Goal: Task Accomplishment & Management: Manage account settings

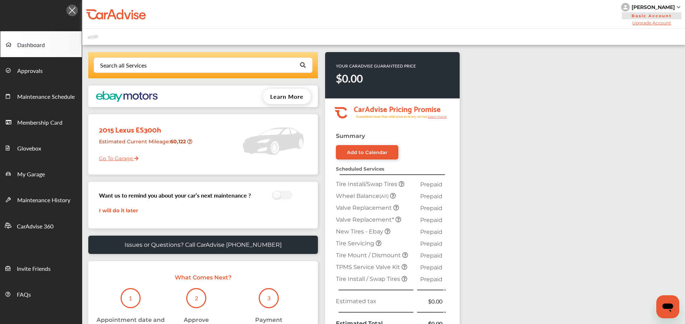
click at [659, 4] on div "[PERSON_NAME]" at bounding box center [653, 7] width 43 height 6
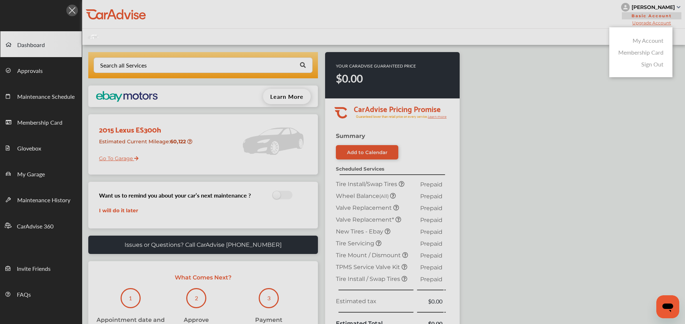
click at [654, 41] on link "My Account" at bounding box center [648, 40] width 31 height 8
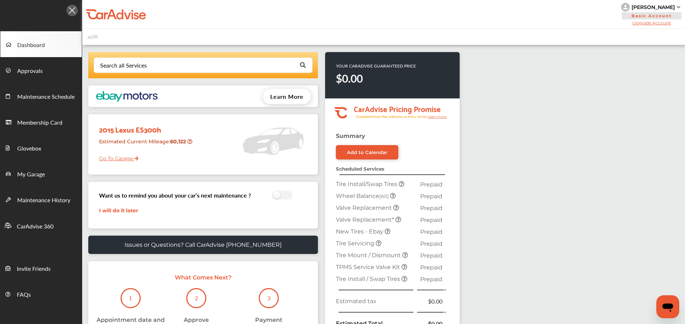
click at [679, 7] on img at bounding box center [679, 7] width 4 height 2
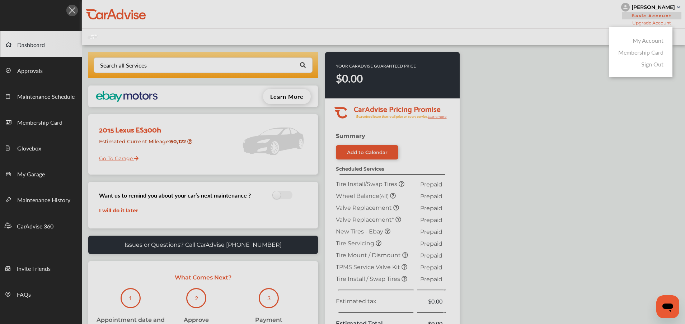
click at [503, 14] on div at bounding box center [342, 180] width 685 height 360
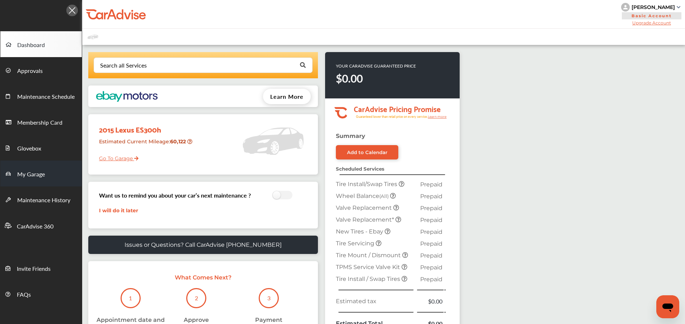
click at [27, 170] on span "My Garage" at bounding box center [31, 174] width 28 height 9
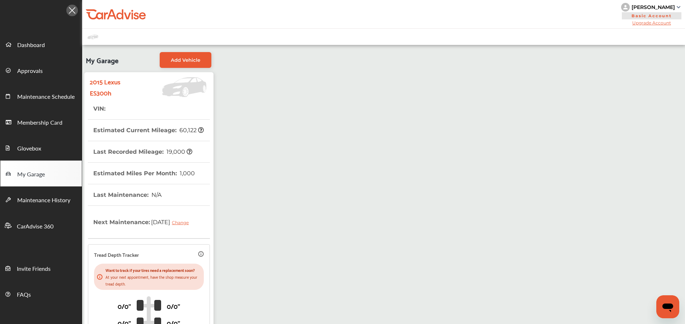
click at [679, 6] on img at bounding box center [679, 7] width 4 height 2
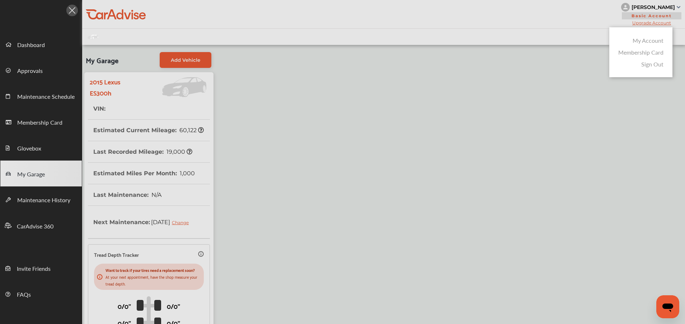
click at [655, 42] on link "My Account" at bounding box center [648, 40] width 31 height 8
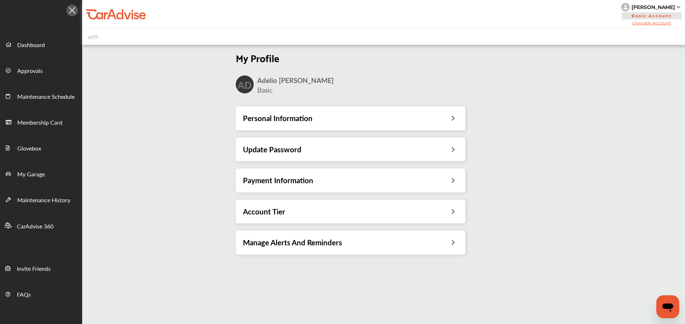
click at [251, 122] on h3 "Personal Information" at bounding box center [278, 117] width 70 height 9
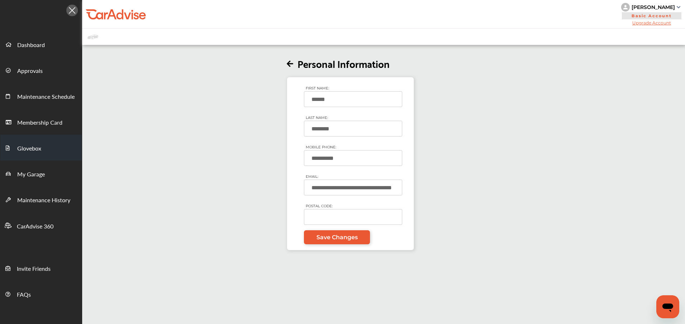
click at [45, 149] on link "Glovebox" at bounding box center [40, 148] width 81 height 26
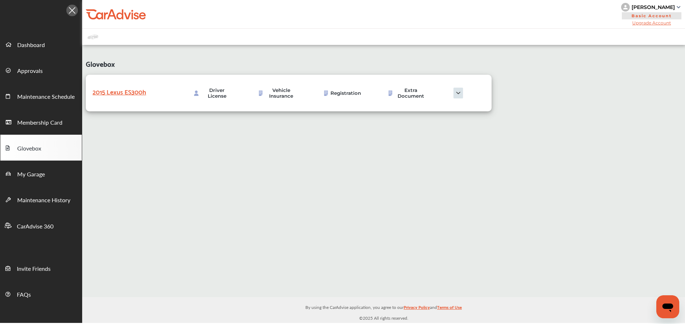
click at [126, 95] on div "2015 Lexus ES300h" at bounding box center [129, 91] width 72 height 11
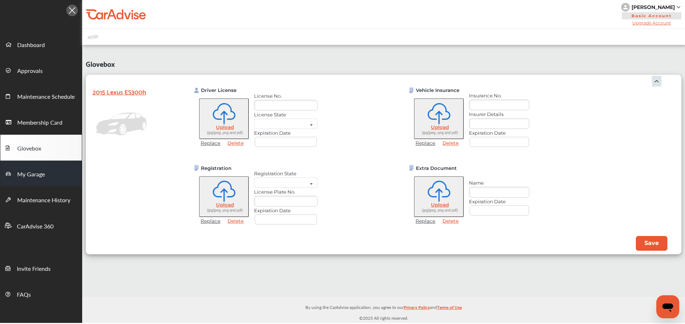
click at [38, 173] on span "My Garage" at bounding box center [31, 174] width 28 height 9
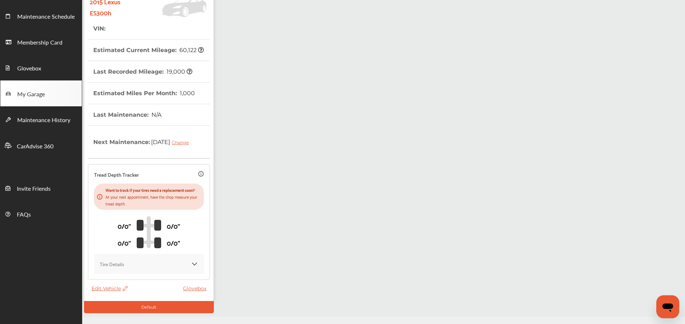
scroll to position [106, 0]
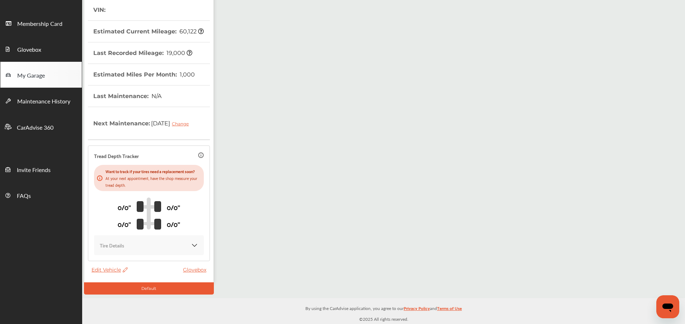
click at [110, 269] on span "Edit Vehicle" at bounding box center [110, 269] width 36 height 6
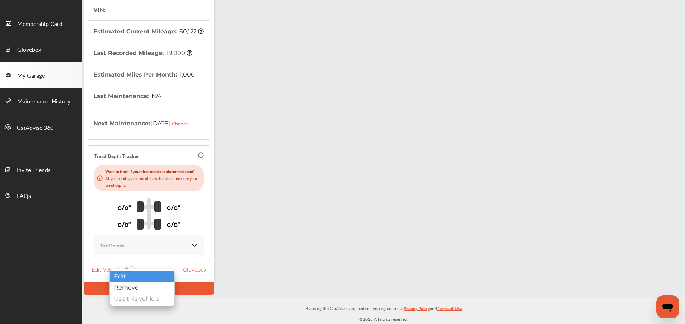
click at [120, 277] on div "Edit" at bounding box center [142, 276] width 65 height 11
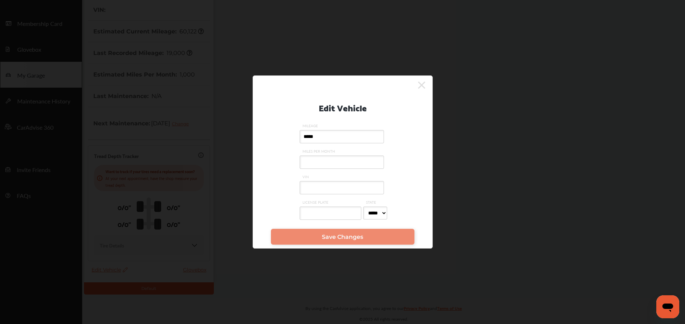
click at [330, 185] on input "VIN" at bounding box center [342, 187] width 84 height 13
type input "*"
paste input "**********"
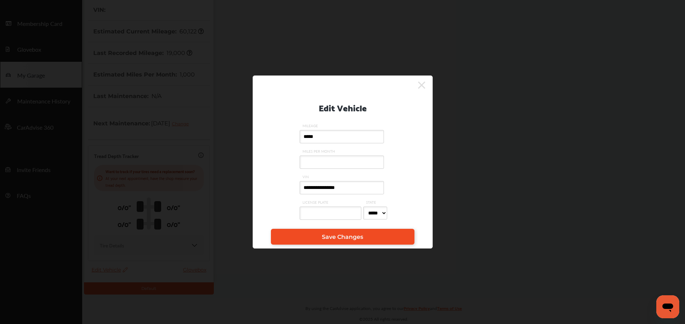
type input "**********"
click at [347, 237] on span "Save Changes" at bounding box center [342, 236] width 41 height 7
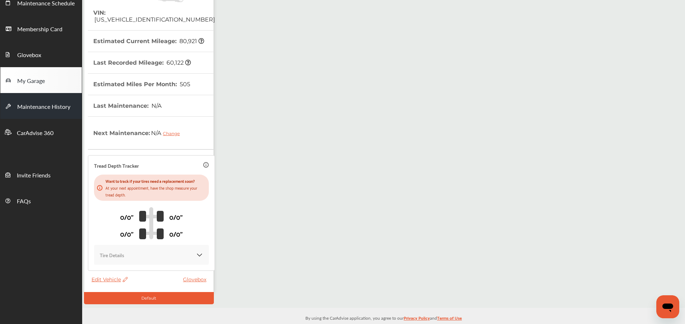
scroll to position [95, 0]
